Goal: Information Seeking & Learning: Learn about a topic

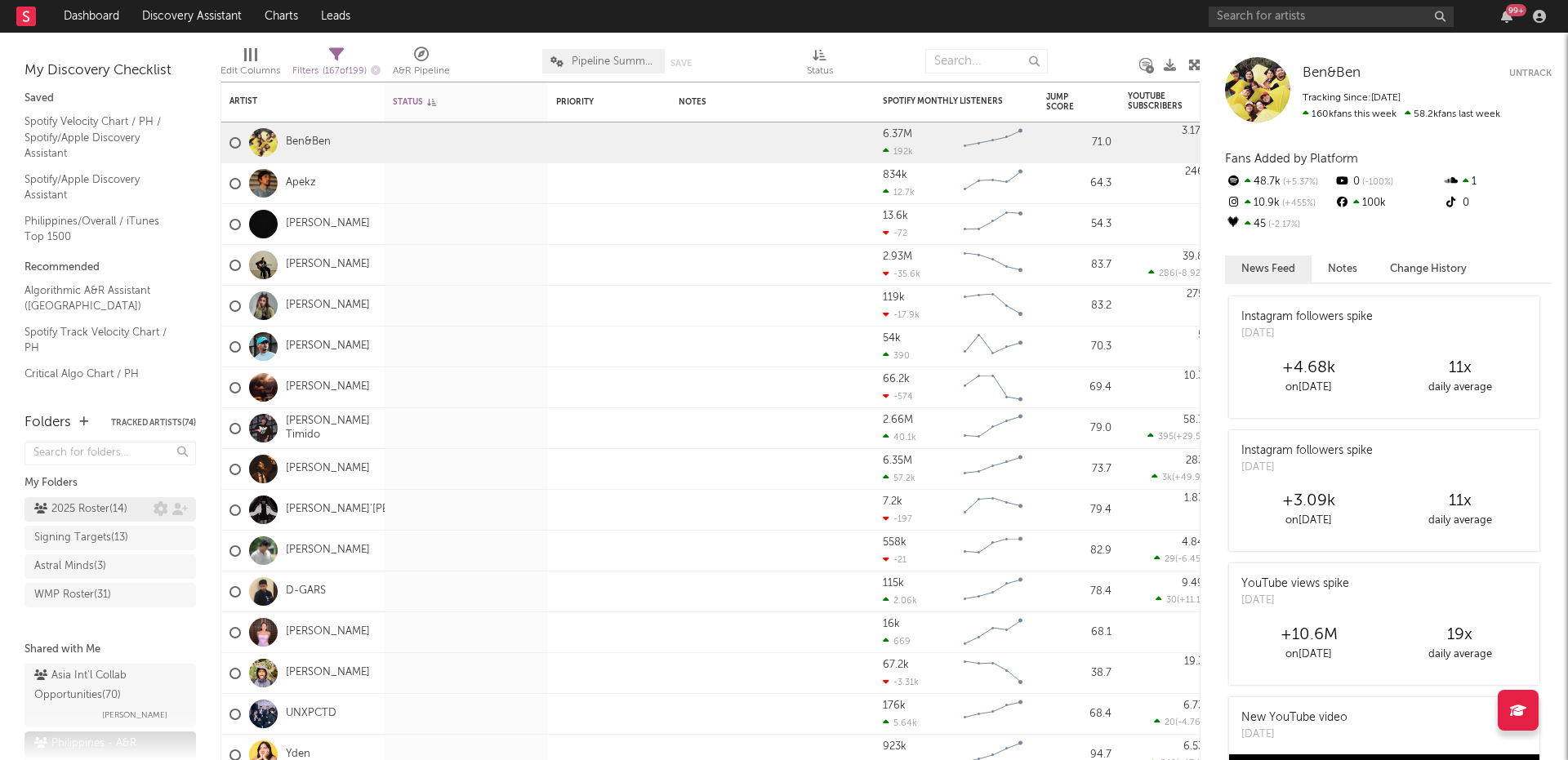
click at [101, 509] on div "2025 Roster ( 14 )" at bounding box center [81, 509] width 93 height 20
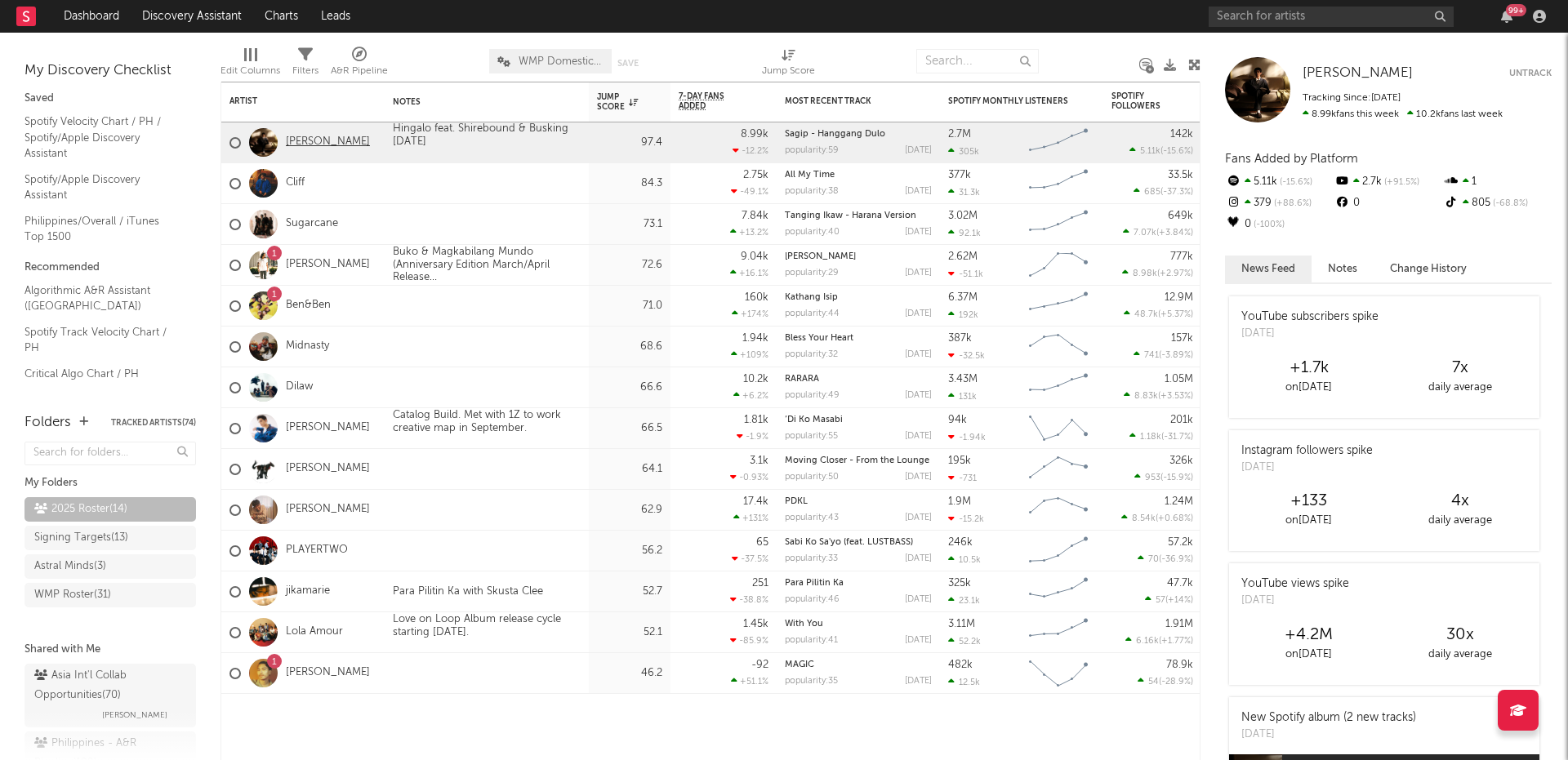
click at [327, 143] on link "[PERSON_NAME]" at bounding box center [327, 143] width 84 height 14
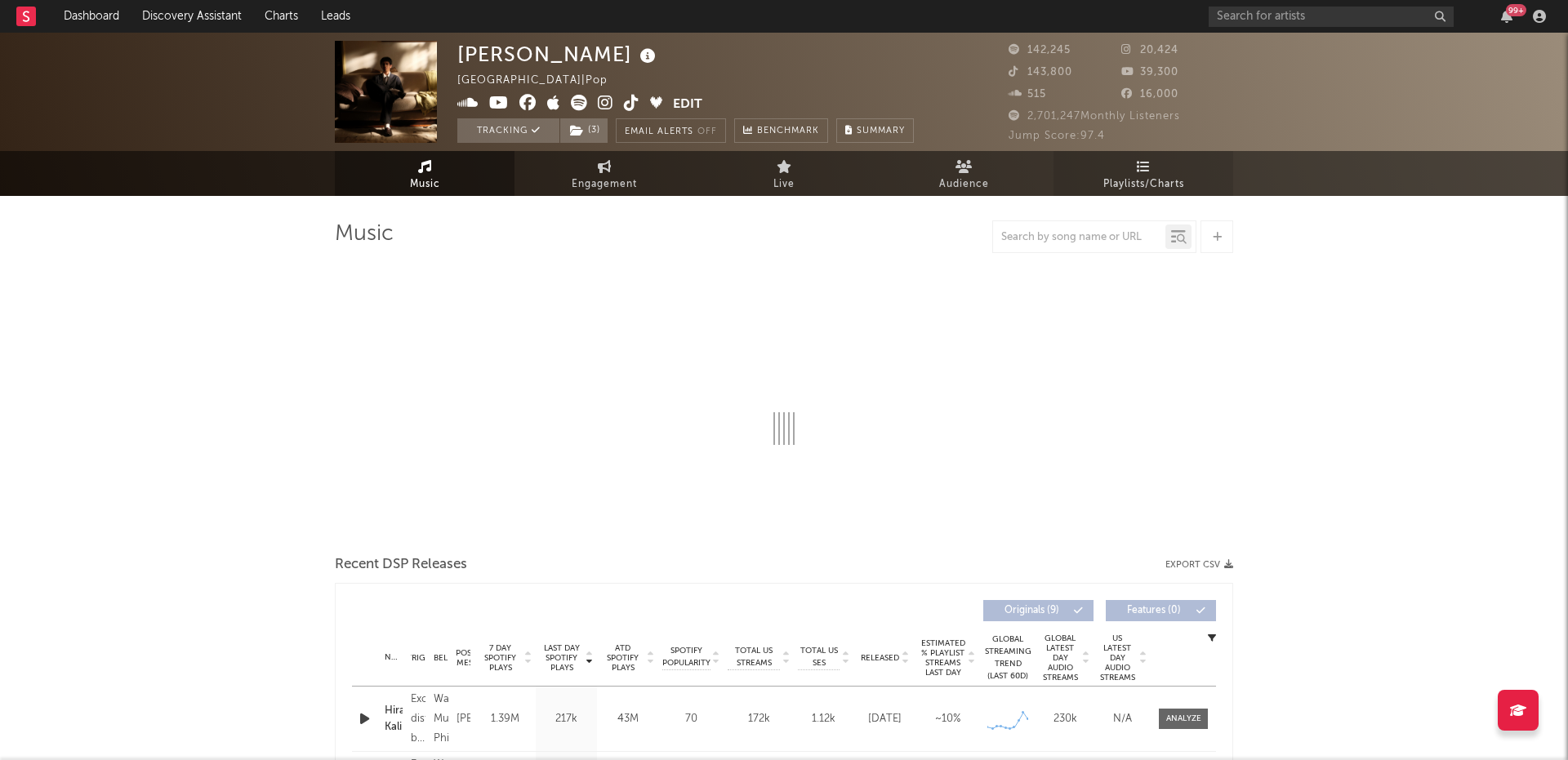
select select "6m"
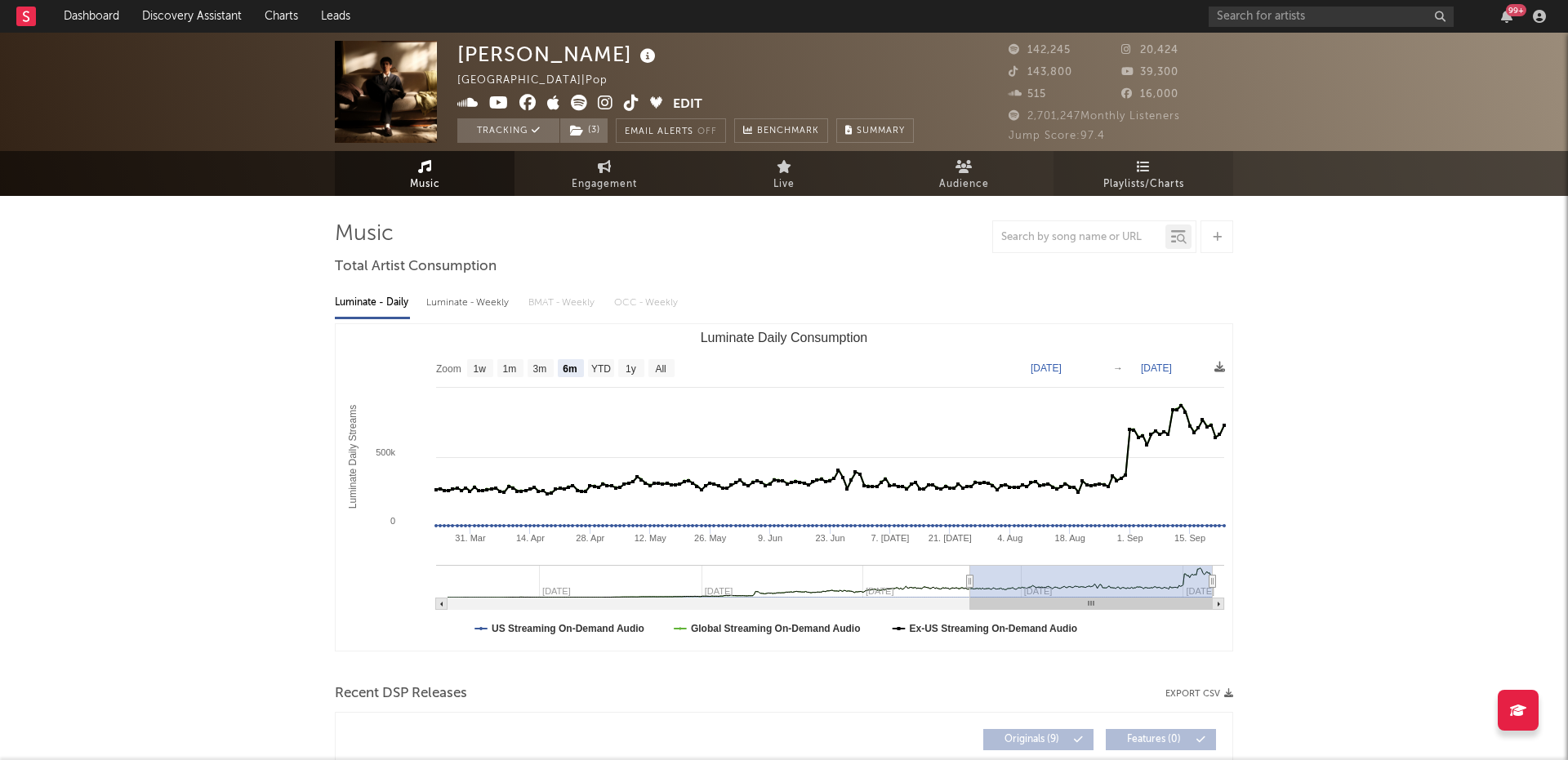
click at [1139, 174] on span "Playlists/Charts" at bounding box center [1144, 184] width 81 height 20
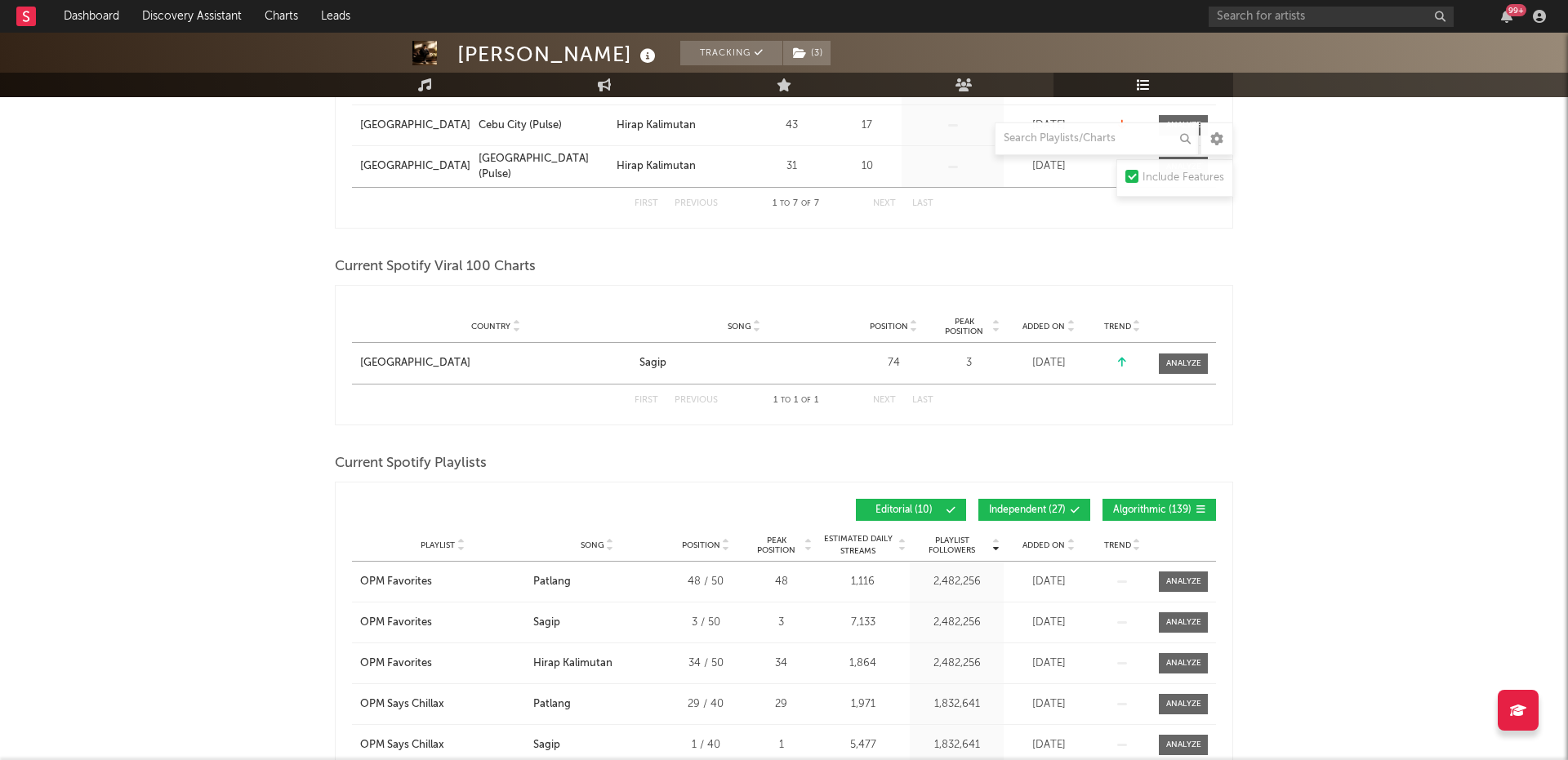
scroll to position [558, 0]
